Goal: Navigation & Orientation: Find specific page/section

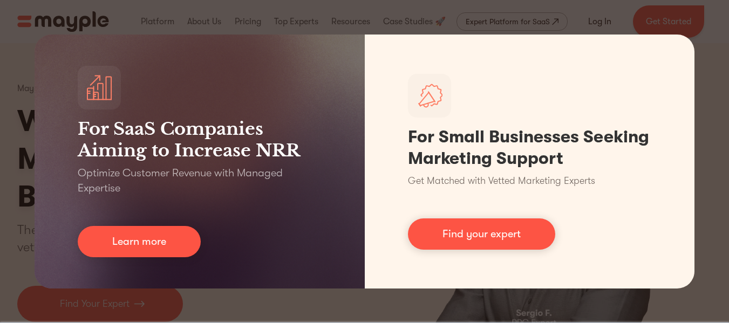
click at [690, 15] on div "For SaaS Companies Aiming to Increase NRR Optimize Customer Revenue with Manage…" at bounding box center [364, 161] width 729 height 323
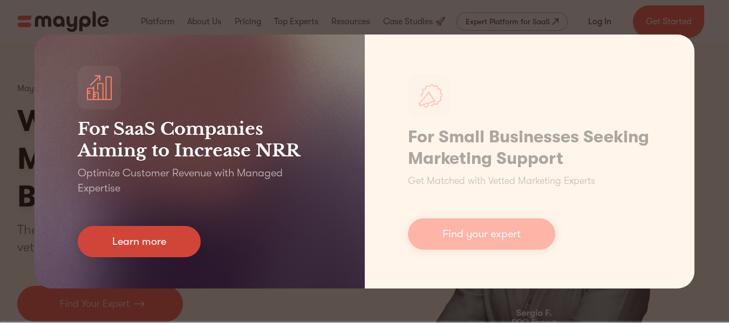
click at [156, 238] on link "Learn more" at bounding box center [139, 241] width 123 height 31
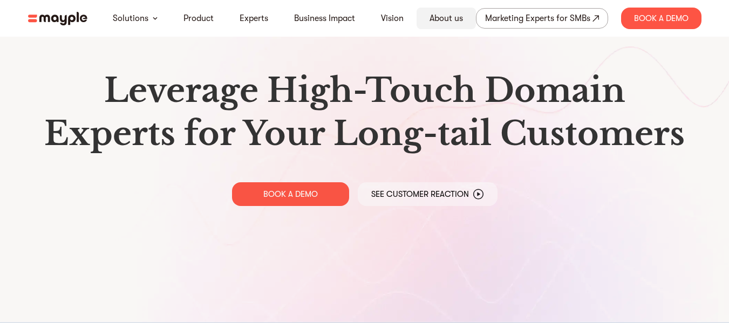
click at [465, 19] on div "About us" at bounding box center [446, 19] width 59 height 22
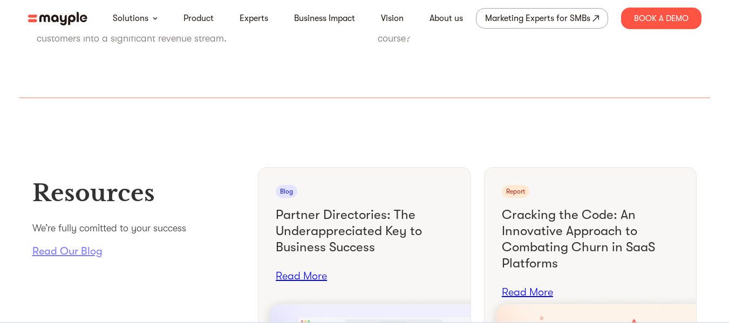
scroll to position [3666, 0]
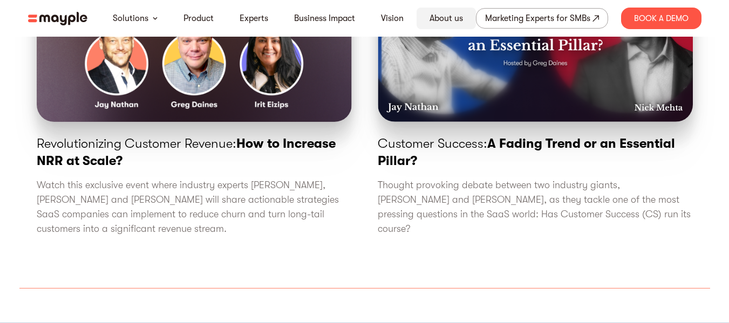
click at [451, 23] on link "About us" at bounding box center [445, 18] width 33 height 13
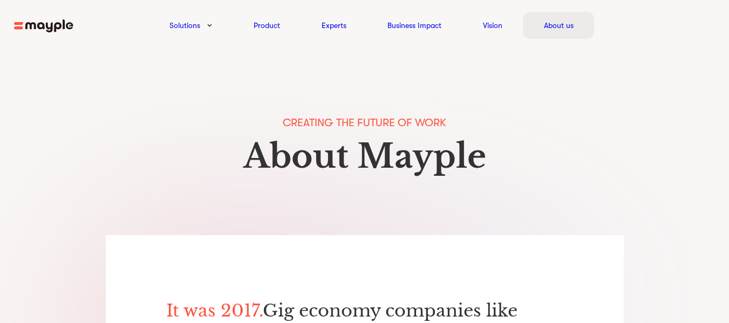
click at [564, 19] on link "About us" at bounding box center [559, 25] width 30 height 13
